Goal: Use online tool/utility: Utilize a website feature to perform a specific function

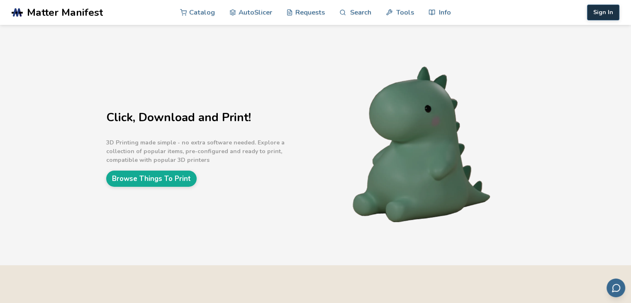
click at [607, 10] on button "Sign In" at bounding box center [603, 13] width 32 height 16
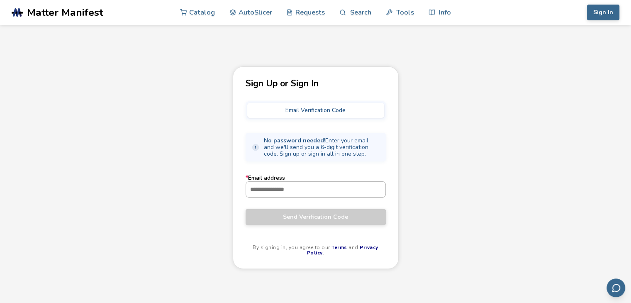
click at [301, 195] on input "* Email address" at bounding box center [315, 189] width 139 height 15
type input "**********"
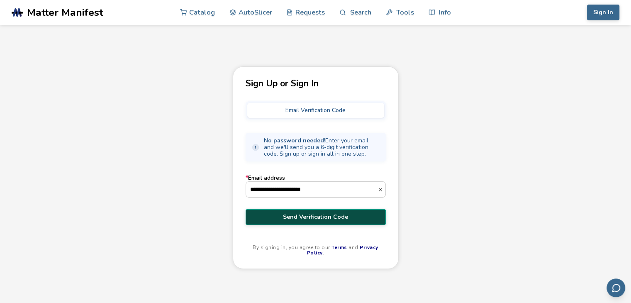
click at [301, 214] on span "Send Verification Code" at bounding box center [316, 217] width 128 height 7
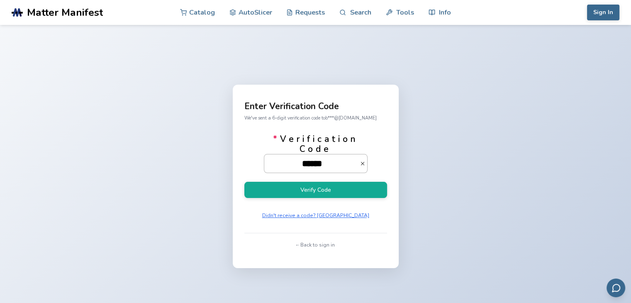
type input "******"
click at [244, 182] on button "Verify Code" at bounding box center [315, 190] width 143 height 16
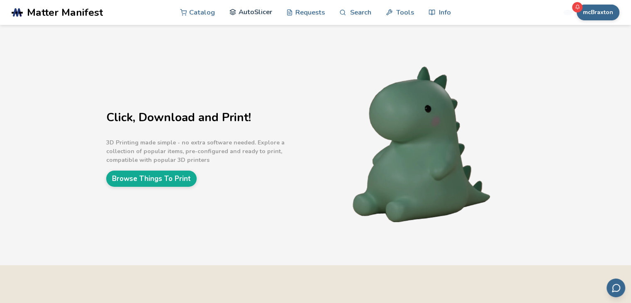
click at [249, 19] on link "AutoSlicer" at bounding box center [251, 12] width 43 height 25
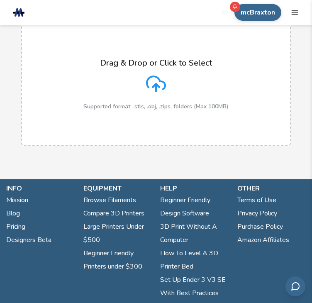
scroll to position [83, 0]
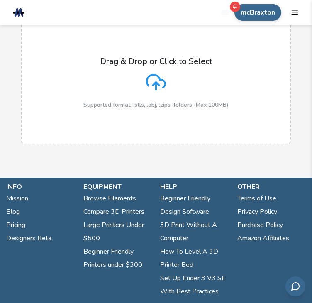
click at [153, 88] on icon at bounding box center [156, 82] width 20 height 20
click at [0, 0] on input "Drag & Drop or Click to Select Supported format: .stls, .obj, .zips, folders (M…" at bounding box center [0, 0] width 0 height 0
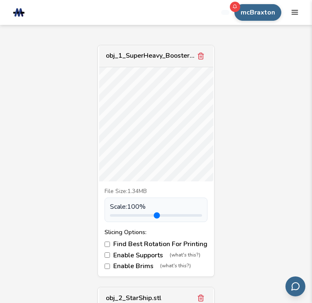
scroll to position [229, 0]
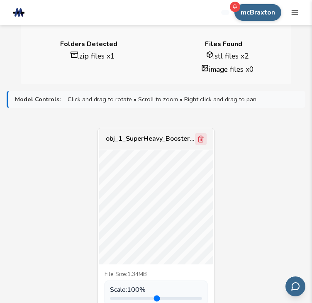
click at [199, 136] on icon "Remove model" at bounding box center [200, 139] width 5 height 6
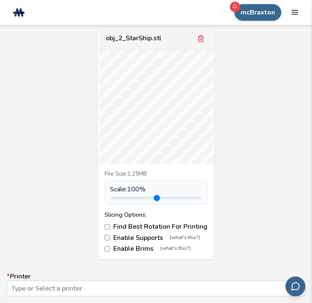
scroll to position [330, 0]
drag, startPoint x: 130, startPoint y: 196, endPoint x: 135, endPoint y: 196, distance: 4.6
type input "***"
click at [135, 196] on input "range" at bounding box center [156, 197] width 92 height 2
click at [240, 182] on div "obj_2_StarShip.stl File Size: 1.25MB Scale: 130 % Slicing Options: Find Best Ro…" at bounding box center [156, 143] width 299 height 232
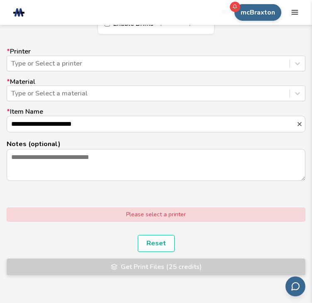
scroll to position [554, 0]
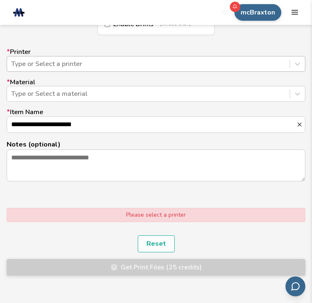
click at [73, 67] on div at bounding box center [148, 63] width 274 height 9
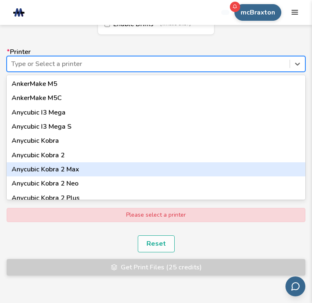
click at [67, 175] on div "Anycubic Kobra 2 Max" at bounding box center [156, 169] width 299 height 14
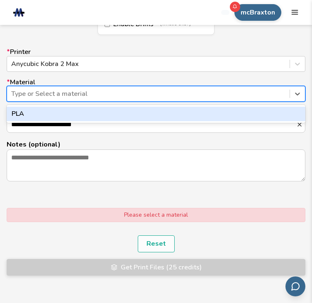
click at [90, 93] on div at bounding box center [148, 93] width 274 height 9
click at [81, 110] on div "PLA" at bounding box center [156, 114] width 299 height 14
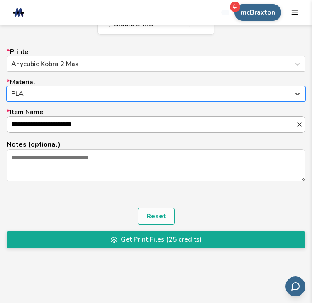
click at [92, 118] on input "**********" at bounding box center [151, 125] width 289 height 16
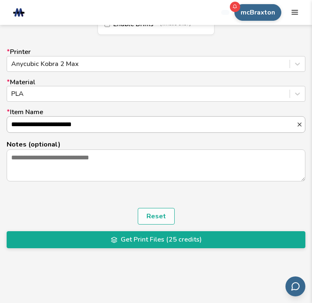
click at [92, 118] on input "**********" at bounding box center [151, 125] width 289 height 16
type input "********"
click at [181, 227] on div "Reset Get Print Files (25 credits)" at bounding box center [156, 228] width 299 height 40
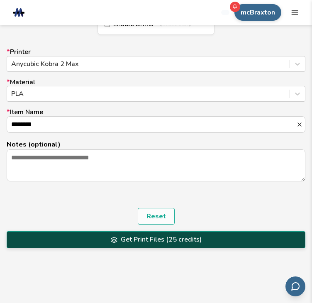
click at [182, 236] on button "Get Print Files (25 credits)" at bounding box center [156, 239] width 299 height 17
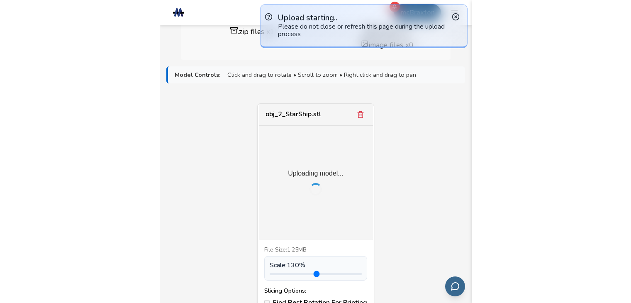
scroll to position [0, 0]
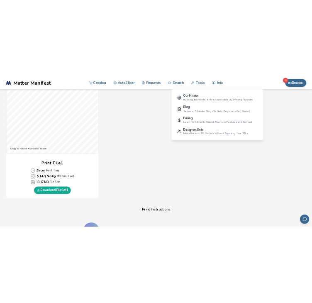
scroll to position [271, 0]
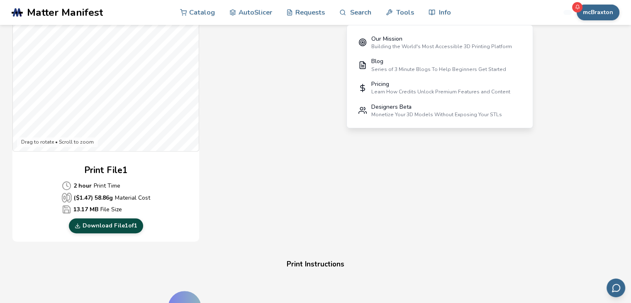
click at [125, 224] on link "Download File 1 of 1" at bounding box center [106, 225] width 74 height 15
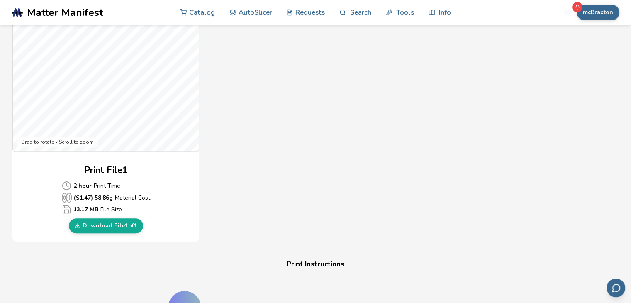
click at [511, 110] on div "Gcode Preview Drag to rotate • Scroll to zoom Print File 1 2 hour Print Time ($…" at bounding box center [261, 91] width 498 height 302
click at [111, 218] on link "Download File 1 of 1" at bounding box center [106, 225] width 74 height 15
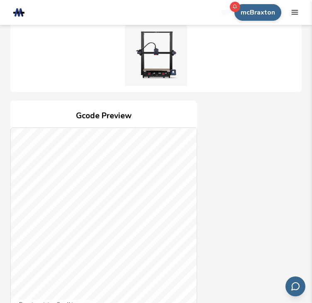
click at [60, 63] on div at bounding box center [156, 56] width 275 height 64
